Goal: Information Seeking & Learning: Learn about a topic

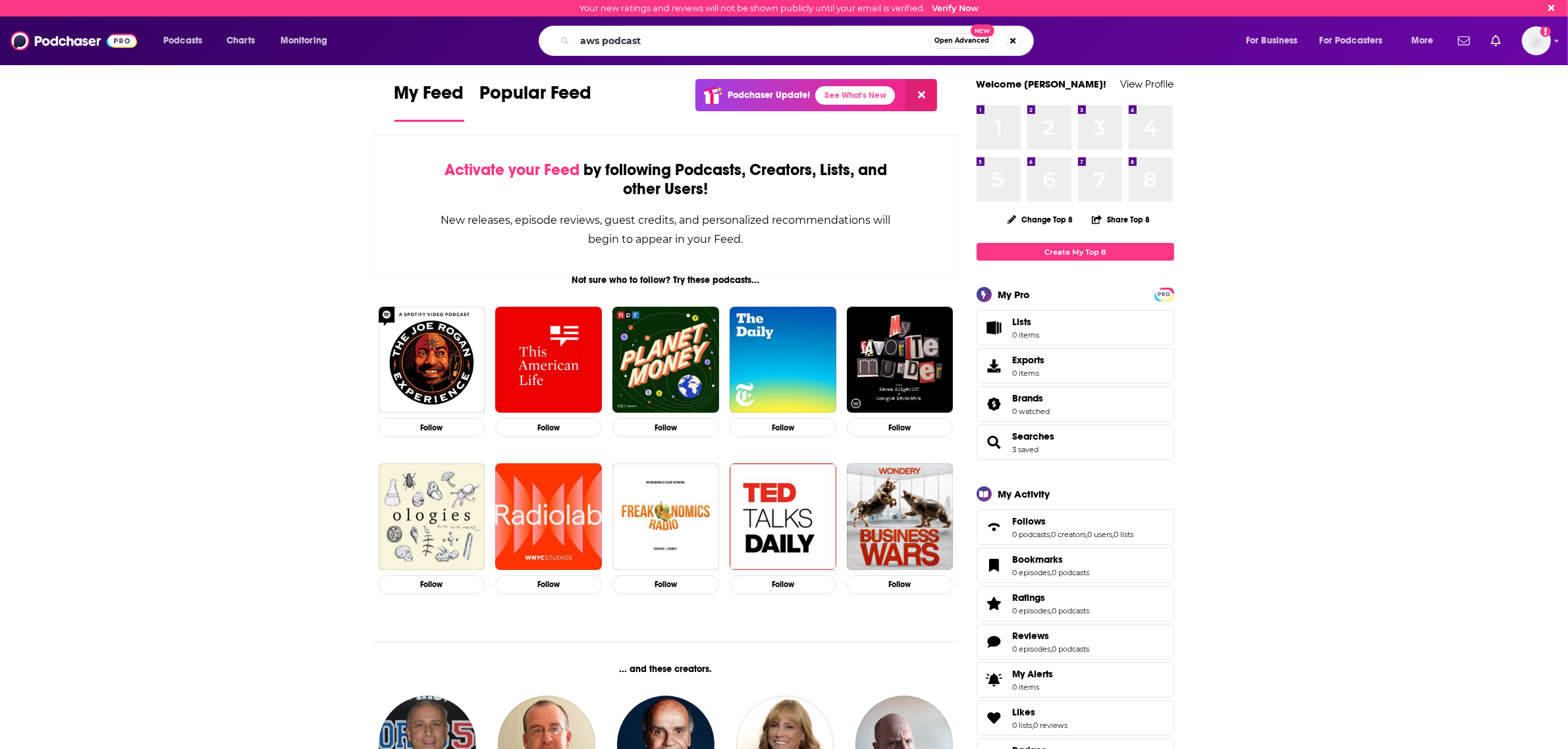
type input "aws podcast"
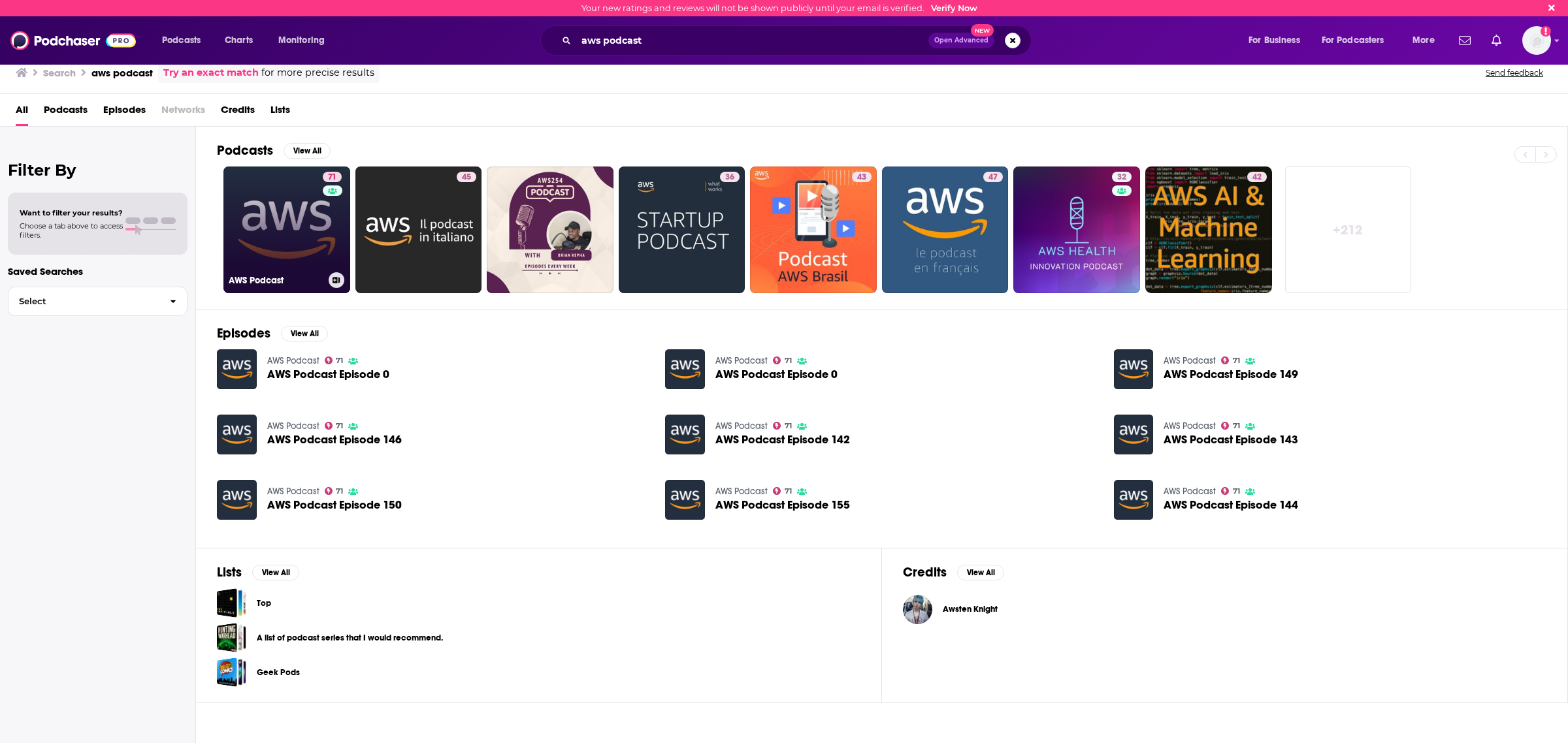
click at [304, 252] on link "71 AWS Podcast" at bounding box center [287, 230] width 127 height 127
